Goal: Find specific page/section: Find specific page/section

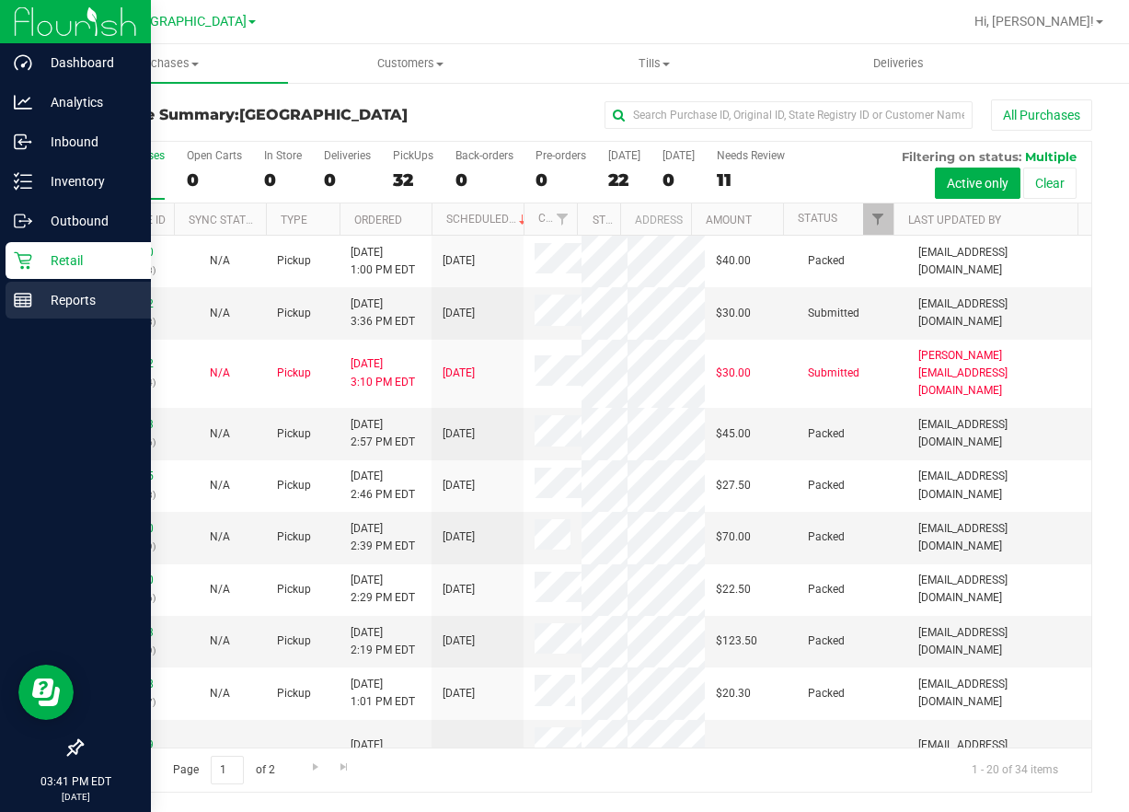
click at [75, 303] on p "Reports" at bounding box center [87, 300] width 110 height 22
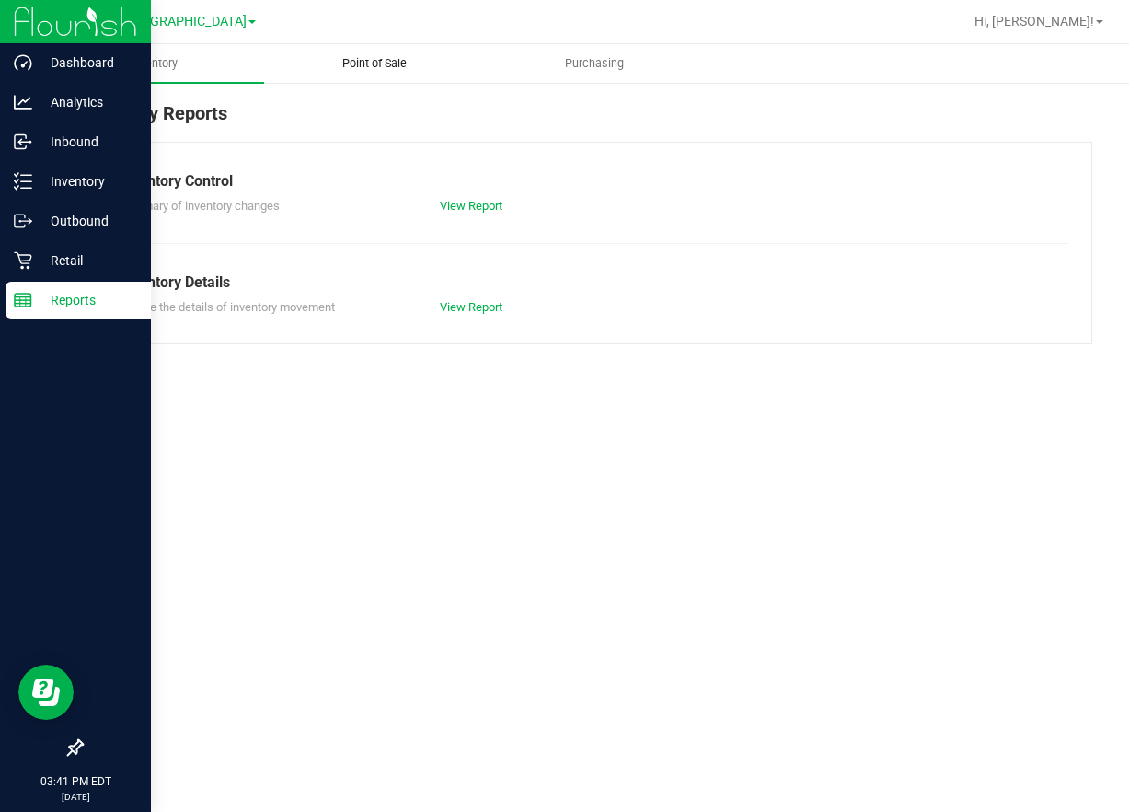
click at [375, 63] on span "Point of Sale" at bounding box center [374, 63] width 114 height 17
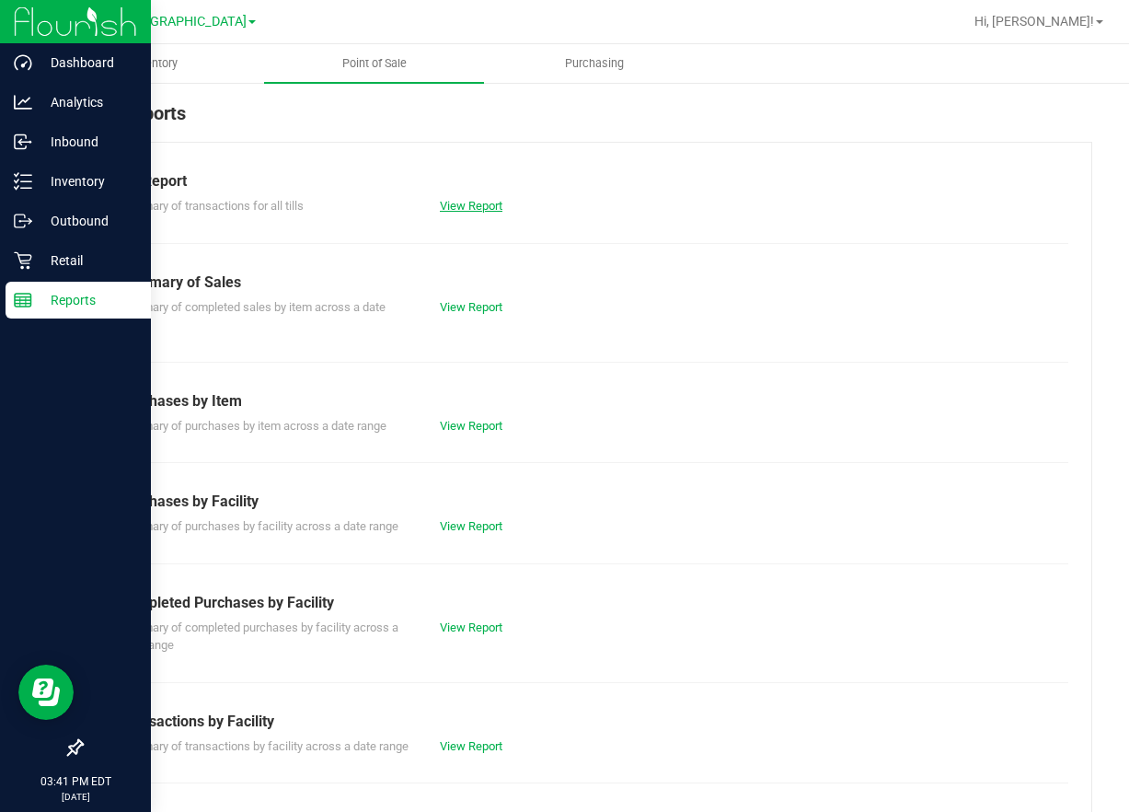
click at [469, 204] on link "View Report" at bounding box center [471, 206] width 63 height 14
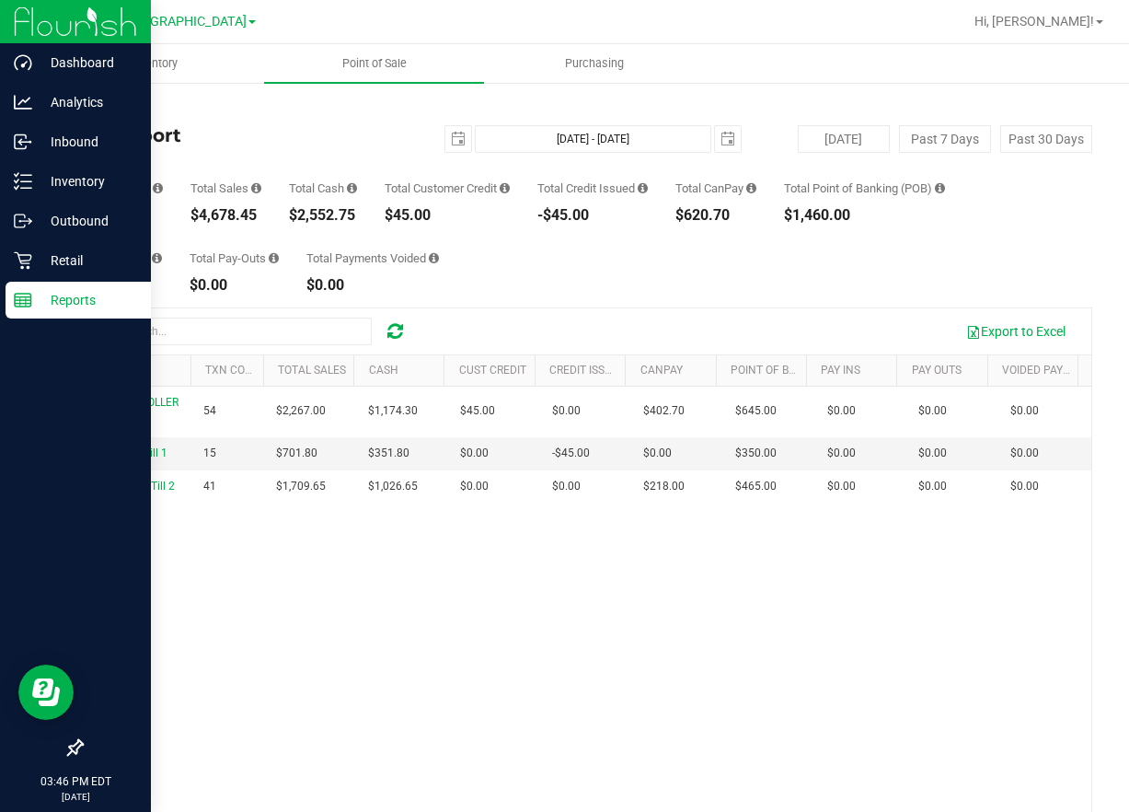
drag, startPoint x: 851, startPoint y: 46, endPoint x: 917, endPoint y: 63, distance: 68.5
click at [851, 46] on ul "Inventory Point of Sale Purchasing" at bounding box center [608, 64] width 1129 height 40
click at [681, 24] on div at bounding box center [645, 22] width 633 height 36
